Goal: Check status: Check status

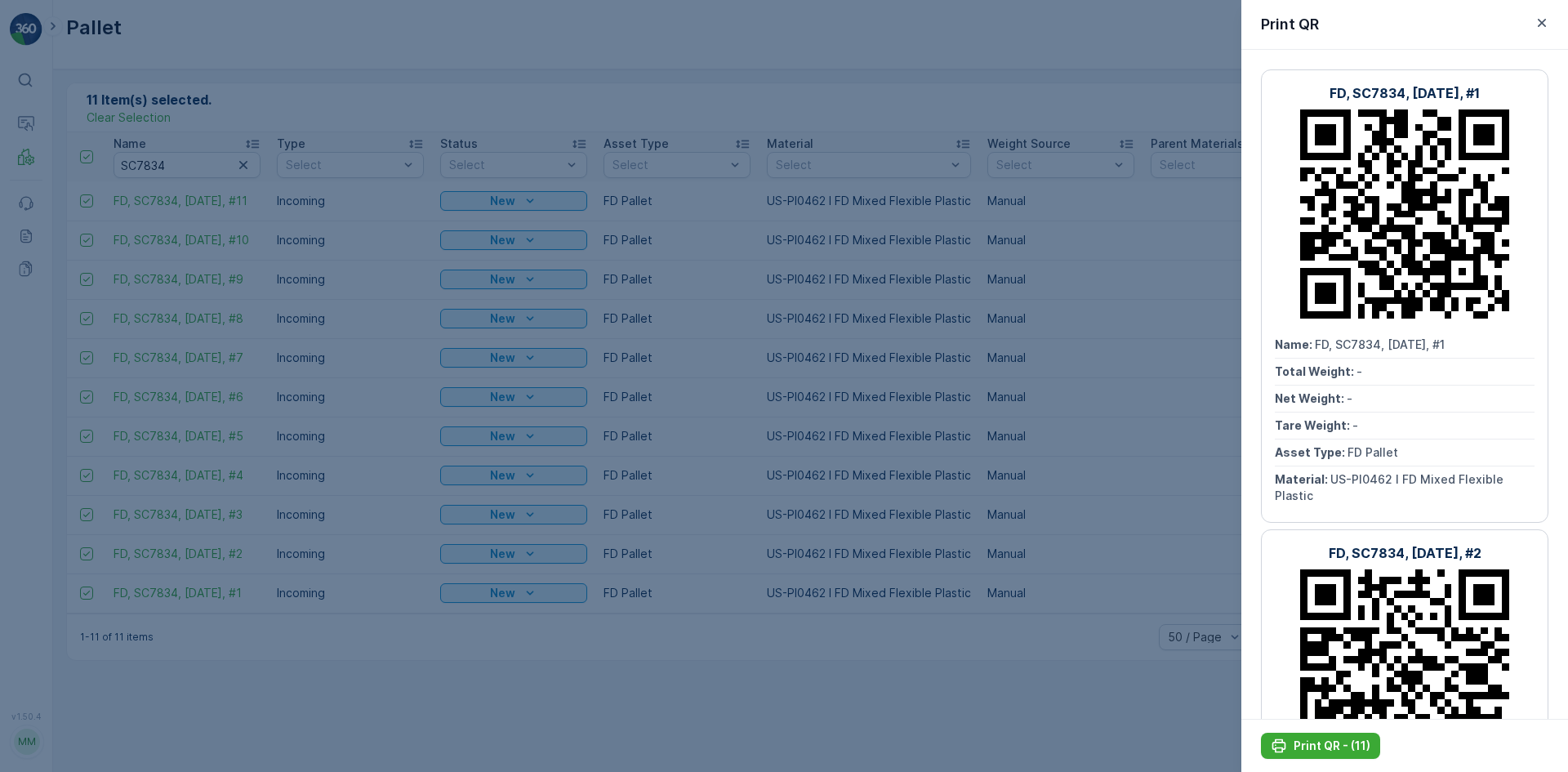
click at [692, 297] on div at bounding box center [784, 386] width 1568 height 772
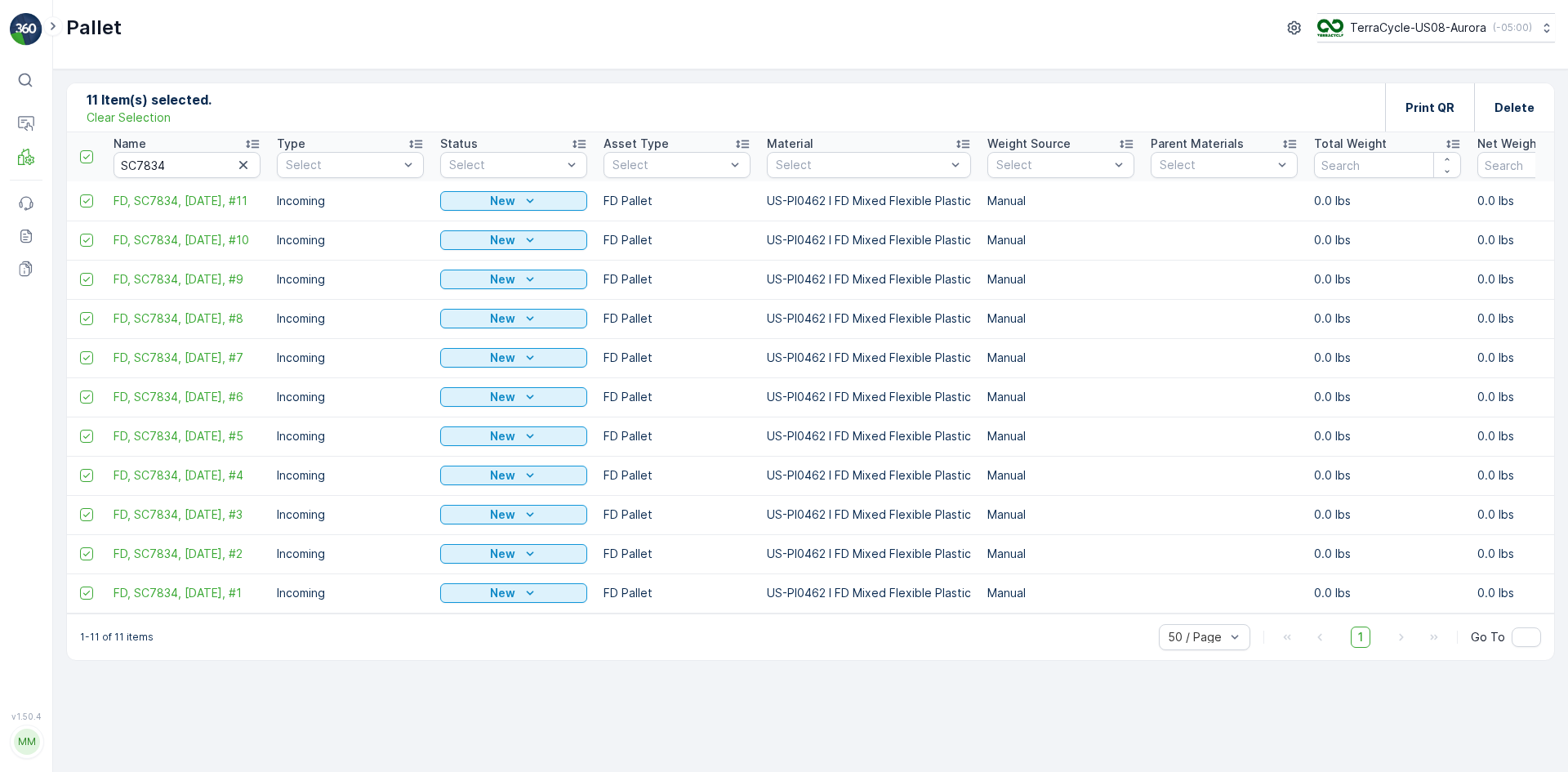
click at [134, 119] on p "Clear Selection" at bounding box center [128, 117] width 84 height 17
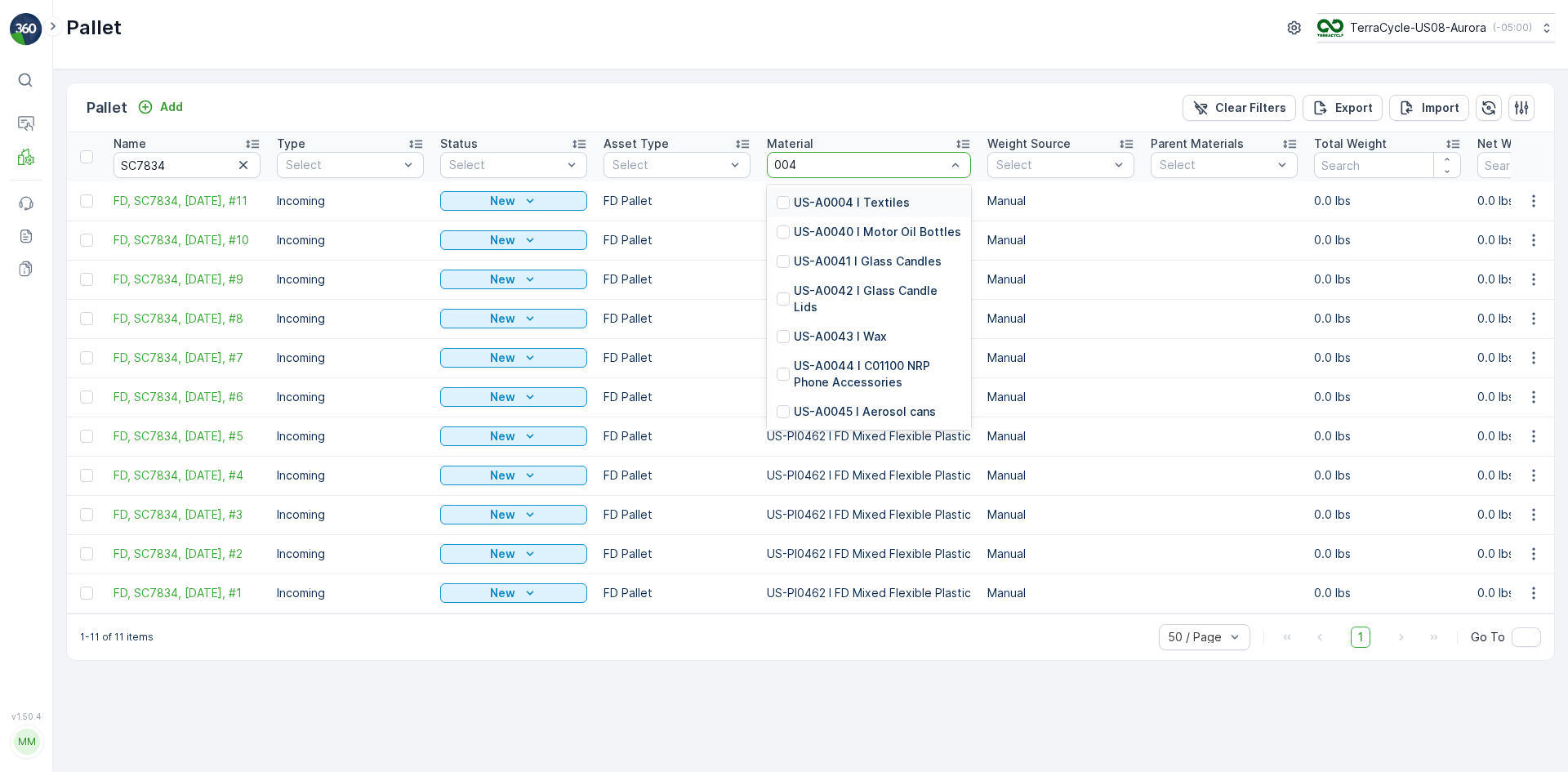
type input "0042"
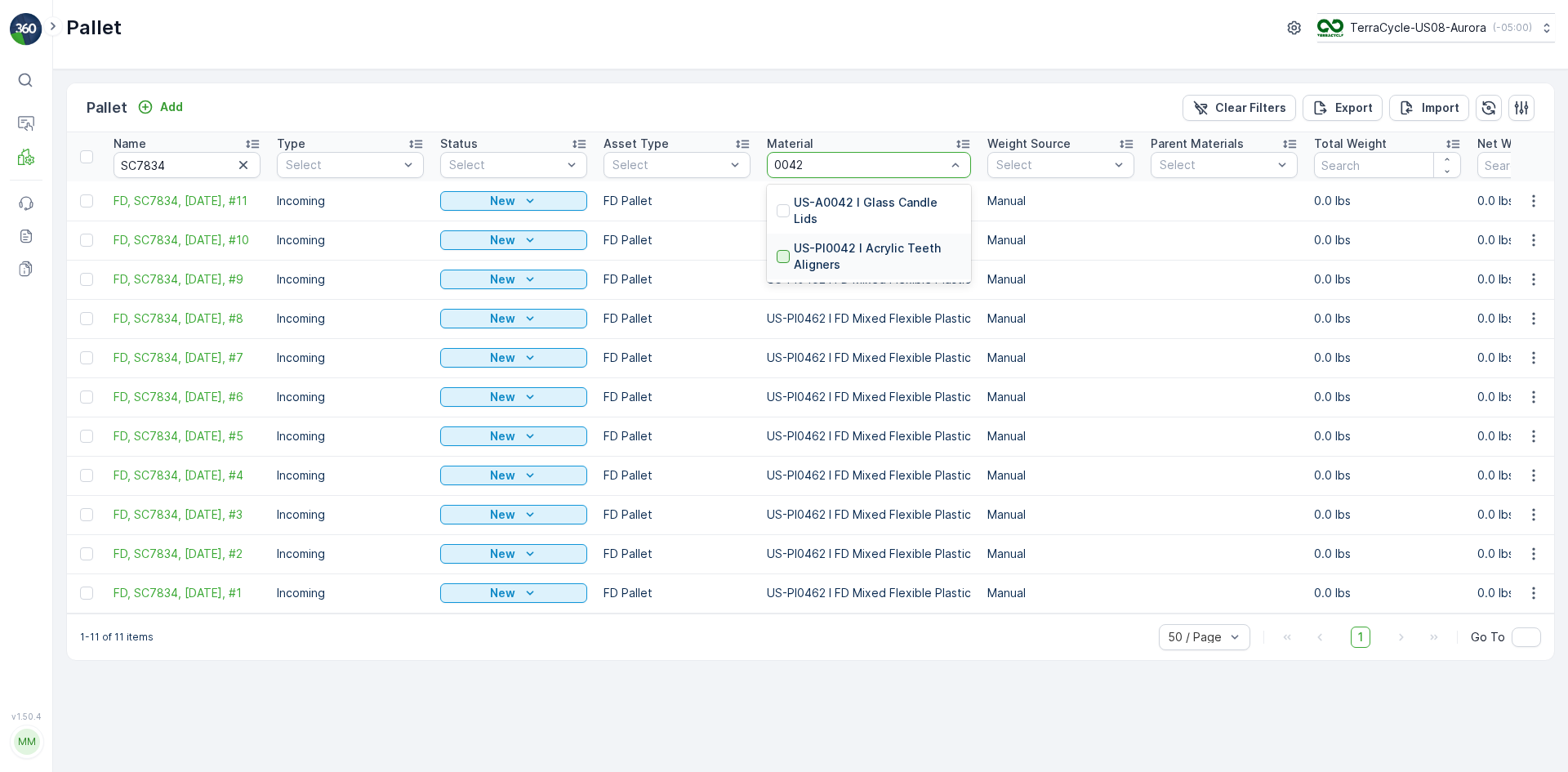
click at [780, 250] on div at bounding box center [784, 256] width 13 height 13
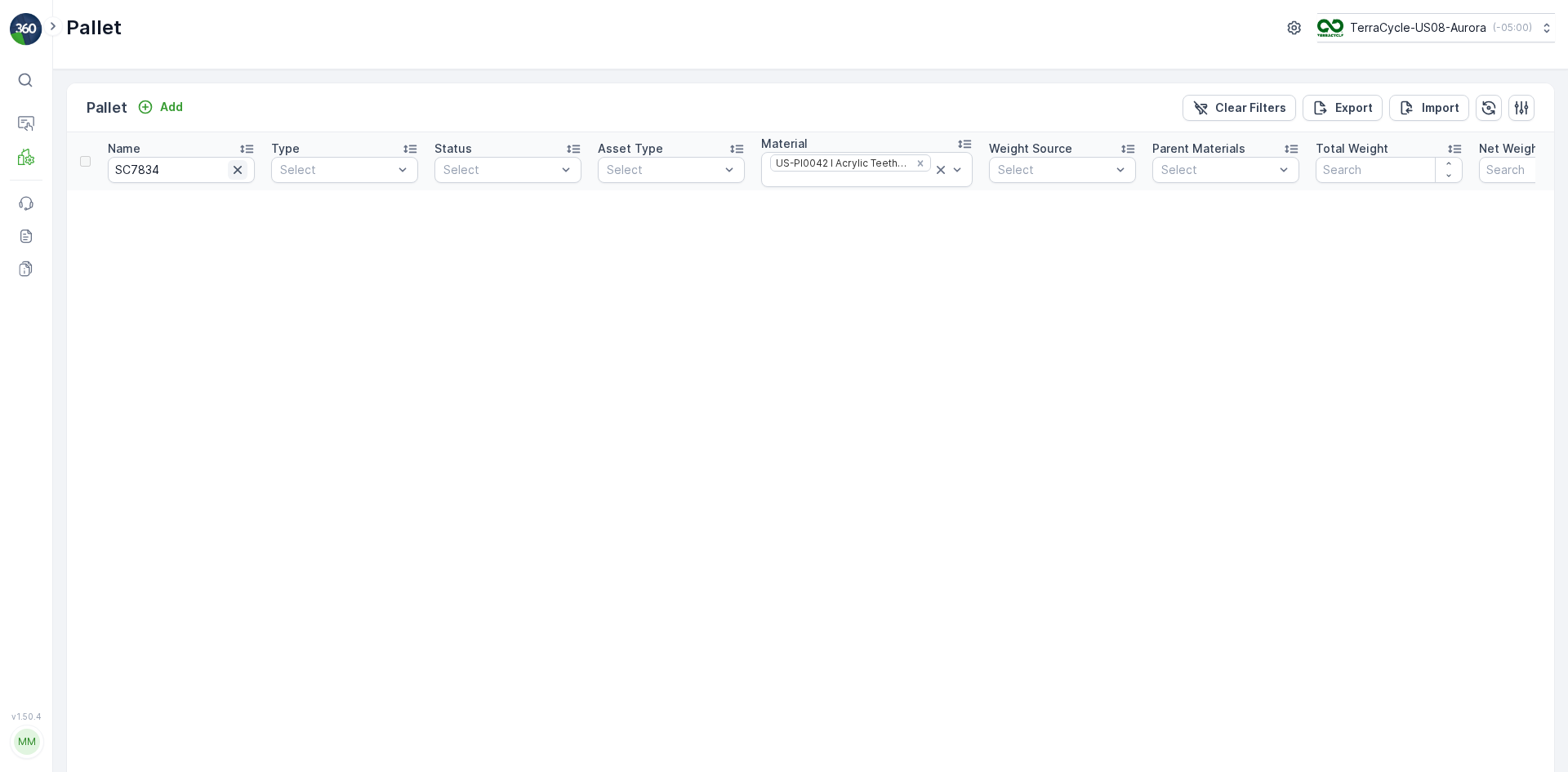
click at [241, 167] on icon "button" at bounding box center [238, 170] width 8 height 8
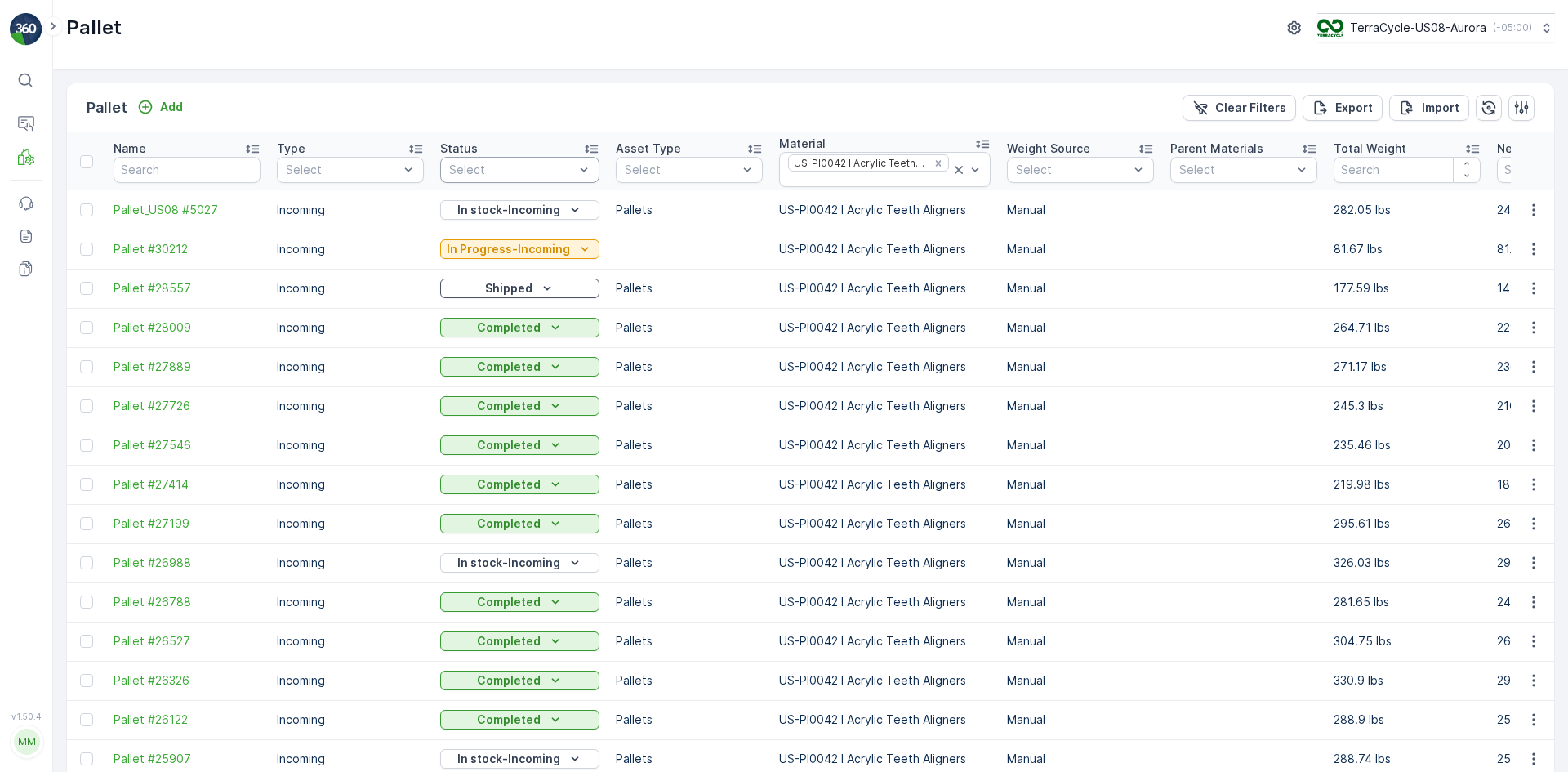
click at [537, 157] on div "Select" at bounding box center [520, 170] width 160 height 26
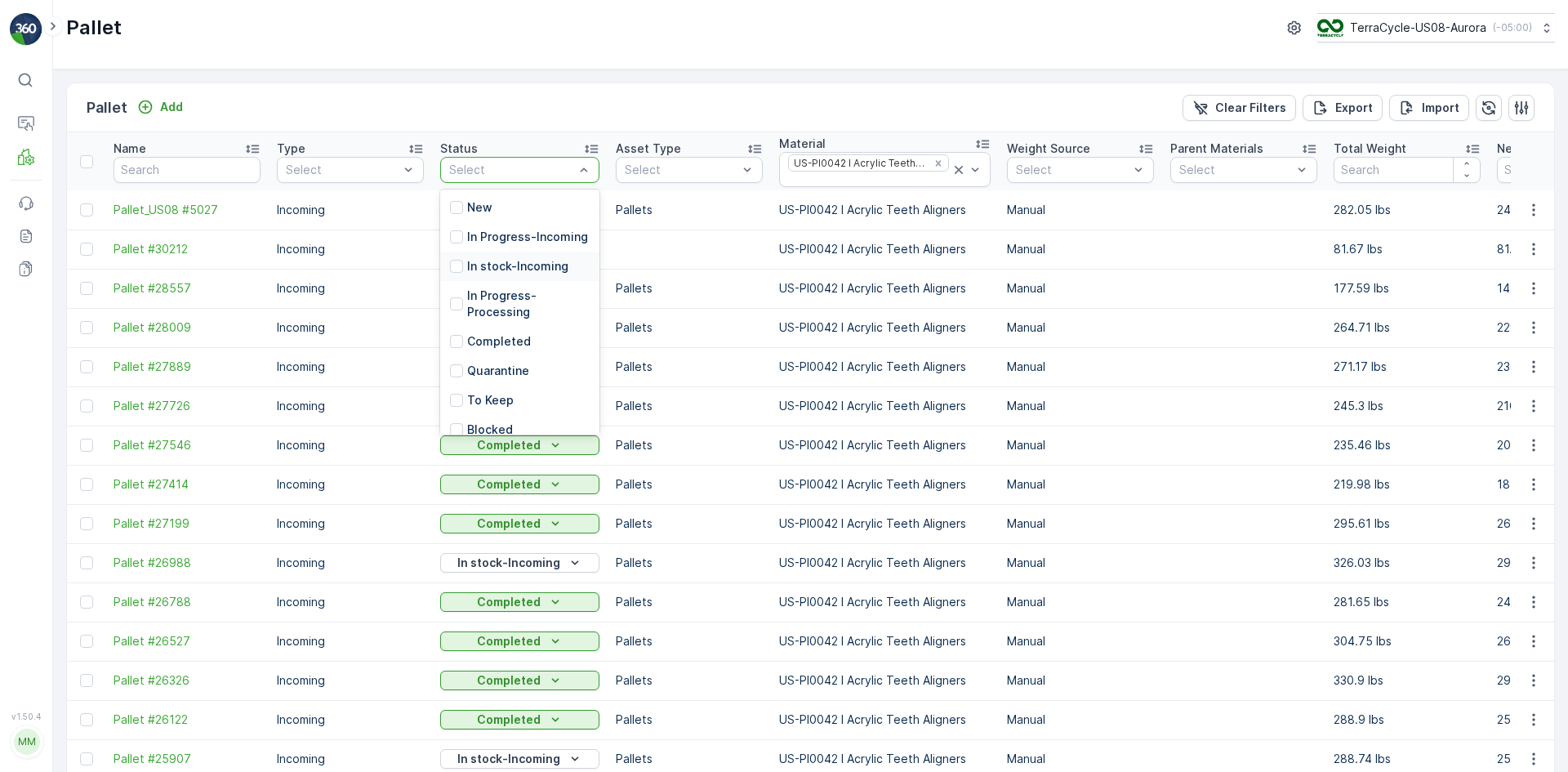
click at [495, 274] on p "In stock-Incoming" at bounding box center [517, 266] width 101 height 17
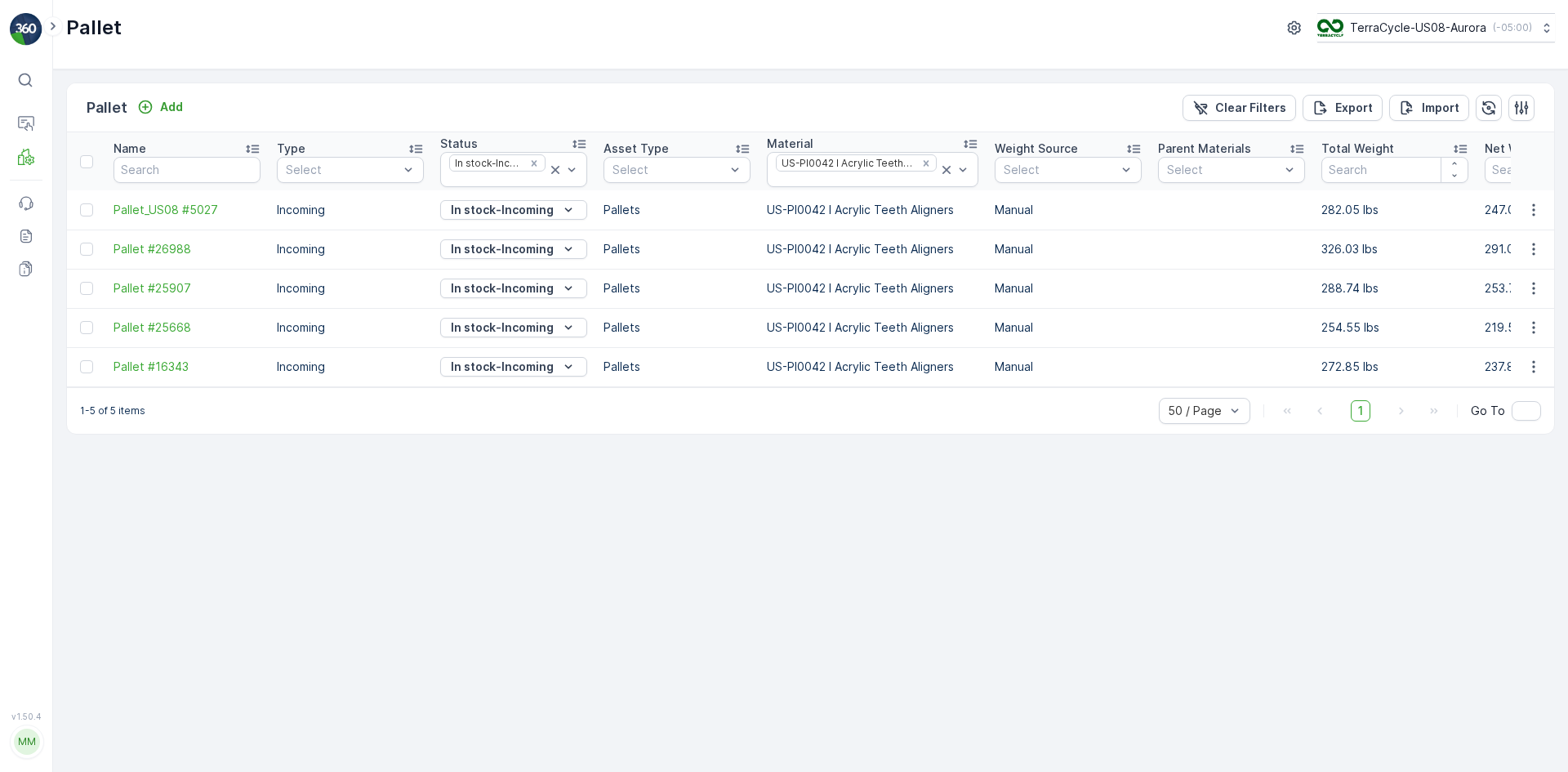
drag, startPoint x: 732, startPoint y: 396, endPoint x: 806, endPoint y: 398, distance: 74.0
click at [806, 398] on div "1-5 of 5 items 50 / Page 1 Go To" at bounding box center [810, 410] width 1487 height 47
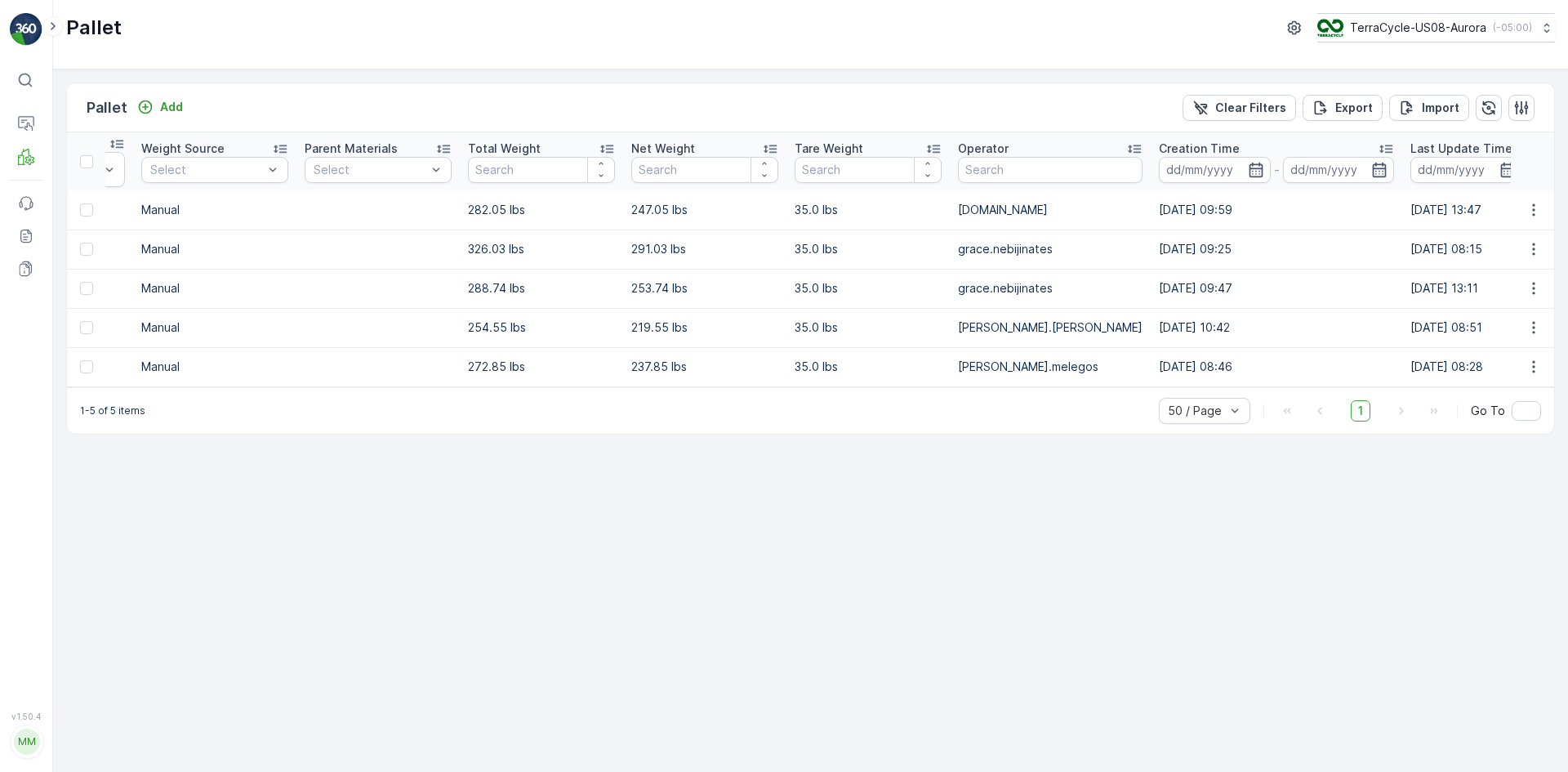
scroll to position [0, 859]
